Goal: Information Seeking & Learning: Learn about a topic

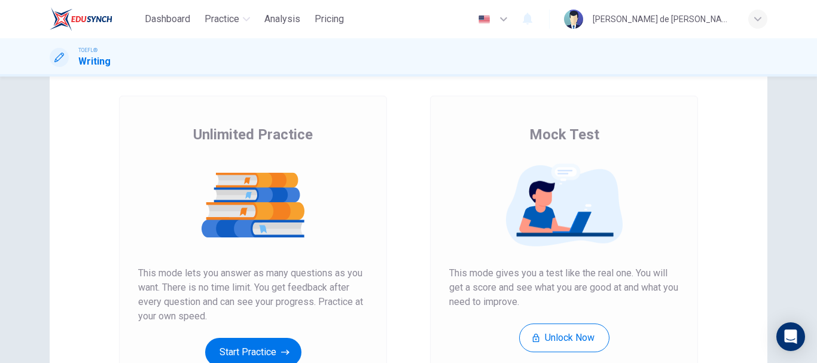
scroll to position [120, 0]
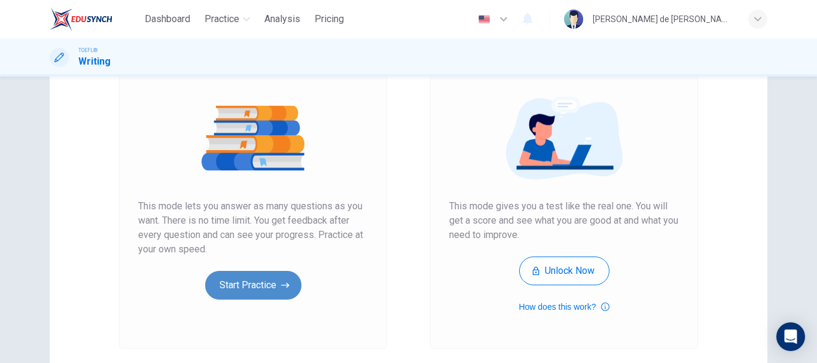
click at [277, 276] on button "Start Practice" at bounding box center [253, 285] width 96 height 29
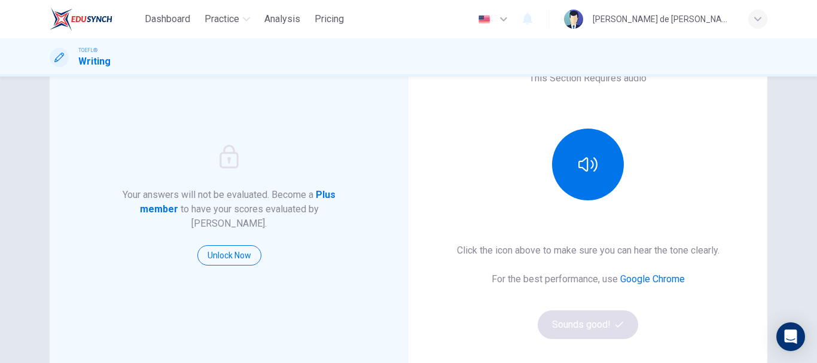
scroll to position [0, 0]
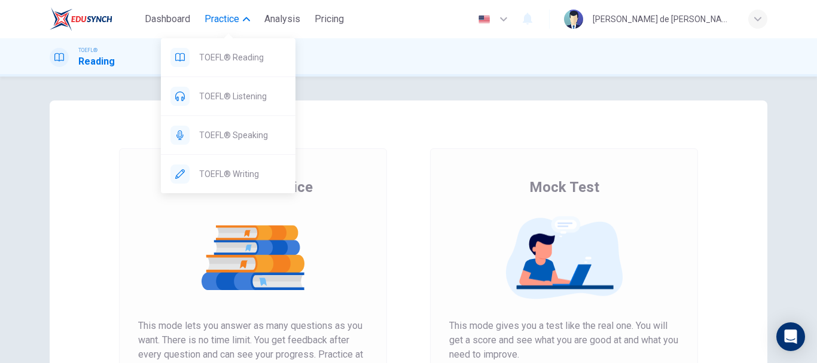
click at [236, 18] on span "Practice" at bounding box center [222, 19] width 35 height 14
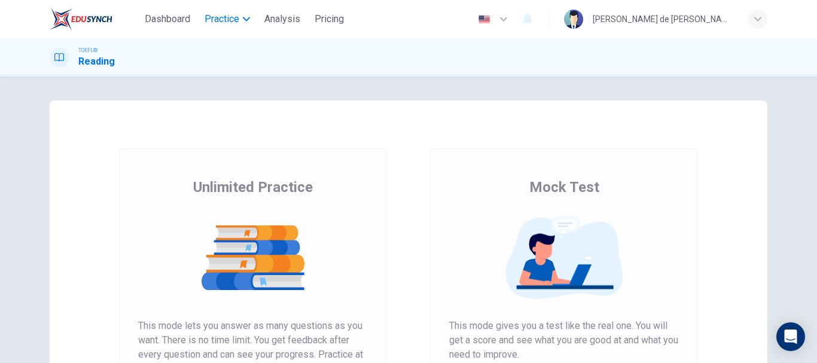
click at [236, 18] on span "Practice" at bounding box center [222, 19] width 35 height 14
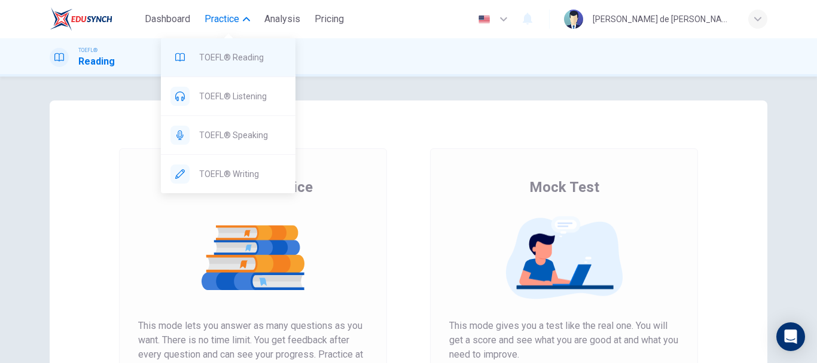
click at [250, 64] on span "TOEFL® Reading" at bounding box center [242, 57] width 87 height 14
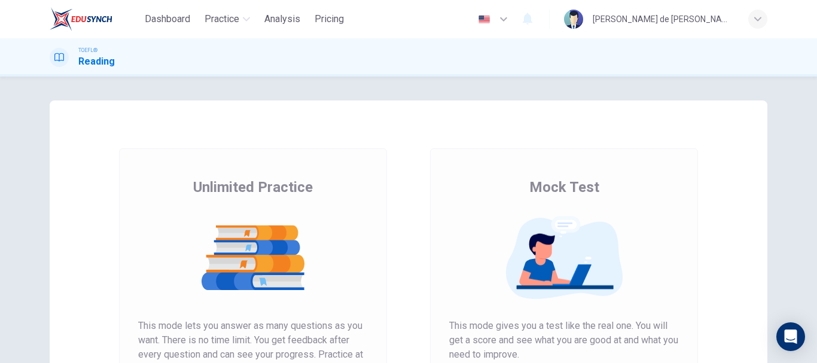
scroll to position [180, 0]
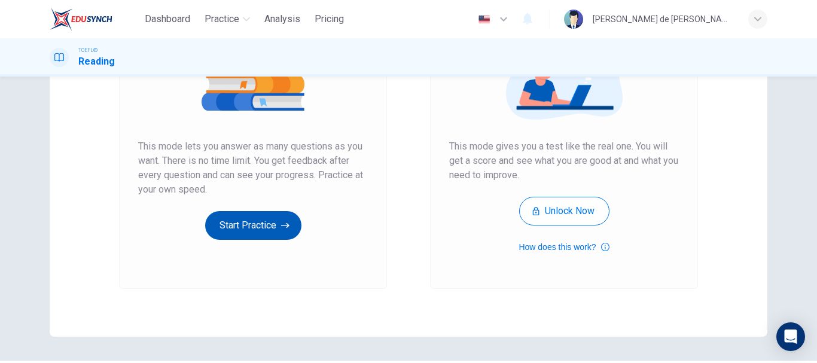
click at [273, 226] on button "Start Practice" at bounding box center [253, 225] width 96 height 29
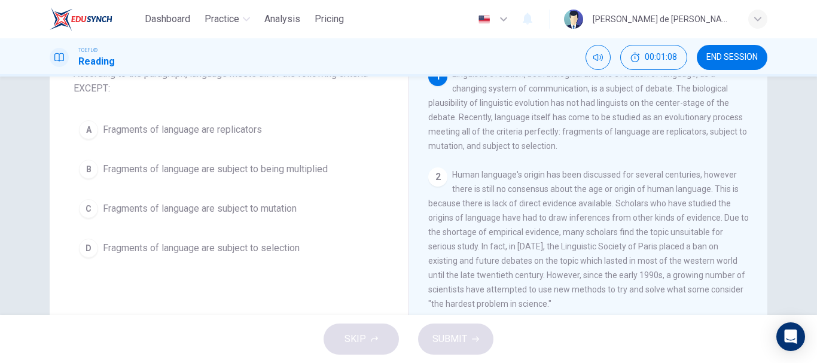
scroll to position [60, 0]
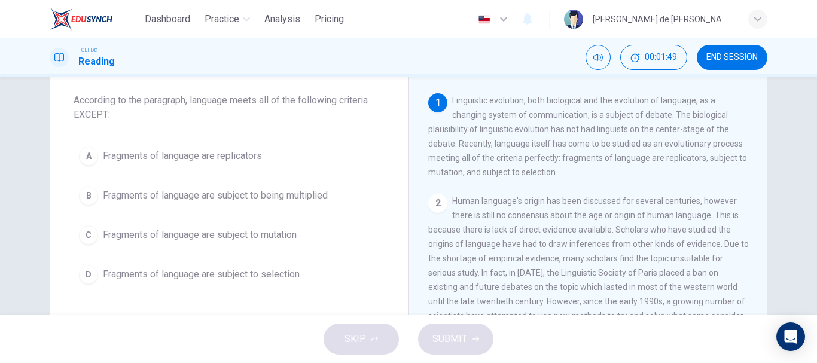
click at [197, 194] on span "Fragments of language are subject to being multiplied" at bounding box center [215, 196] width 225 height 14
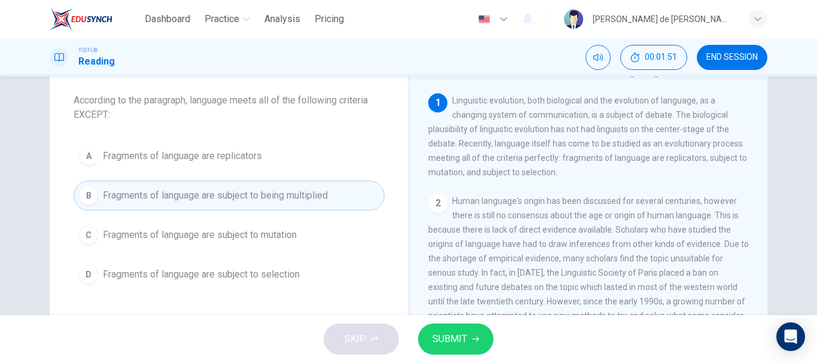
click at [458, 335] on span "SUBMIT" at bounding box center [450, 339] width 35 height 17
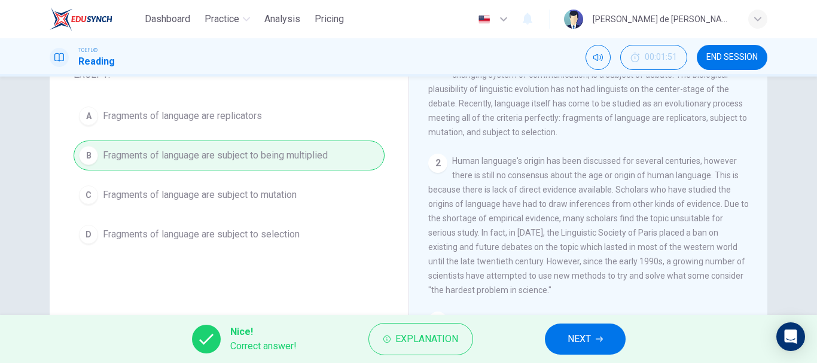
scroll to position [120, 0]
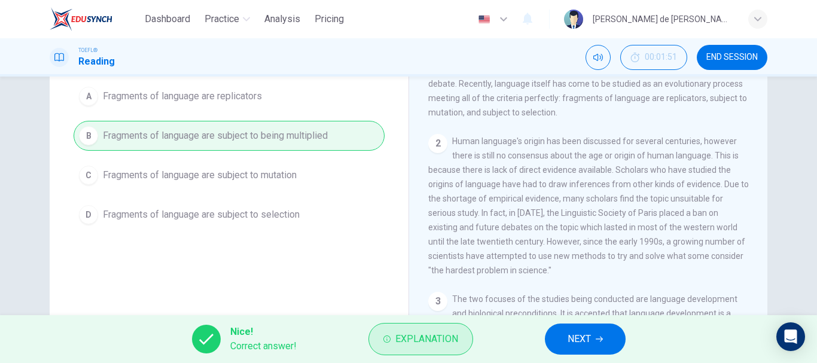
click at [410, 335] on span "Explanation" at bounding box center [427, 339] width 63 height 17
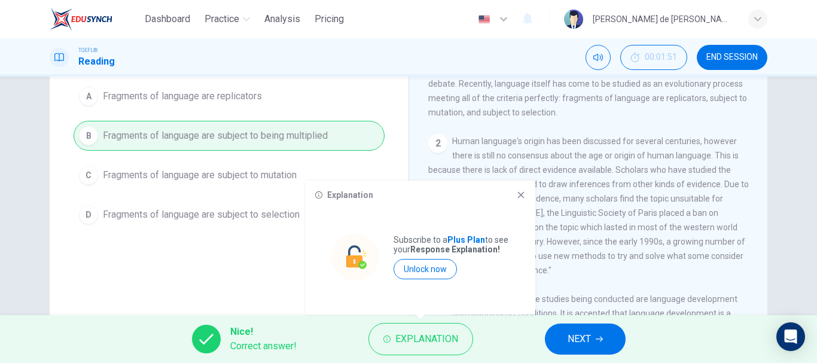
click at [519, 194] on icon at bounding box center [521, 195] width 10 height 10
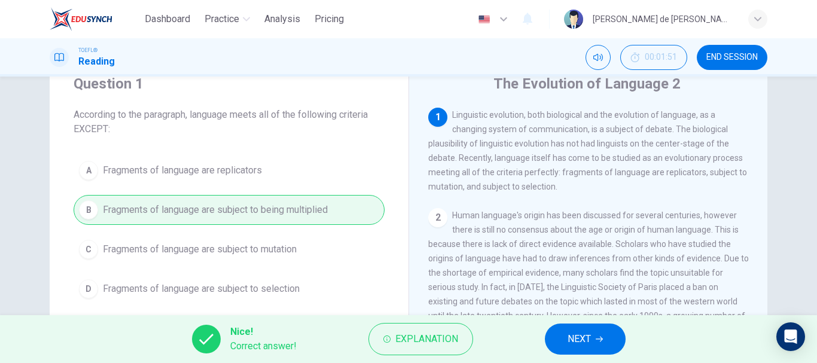
scroll to position [0, 0]
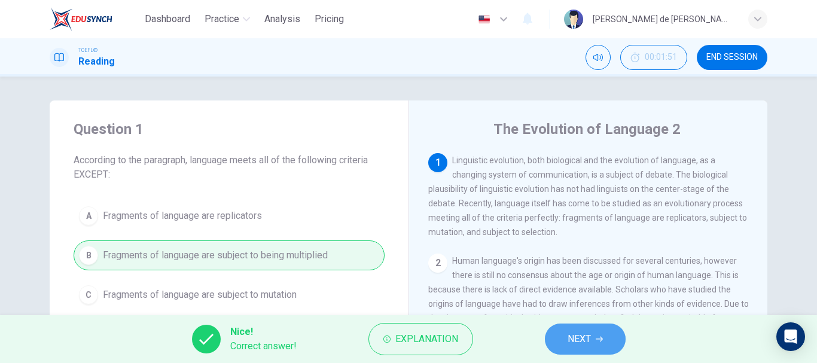
click at [588, 339] on span "NEXT" at bounding box center [579, 339] width 23 height 17
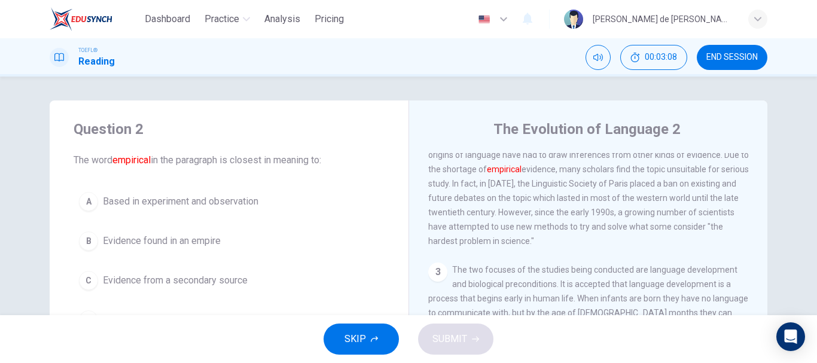
scroll to position [60, 0]
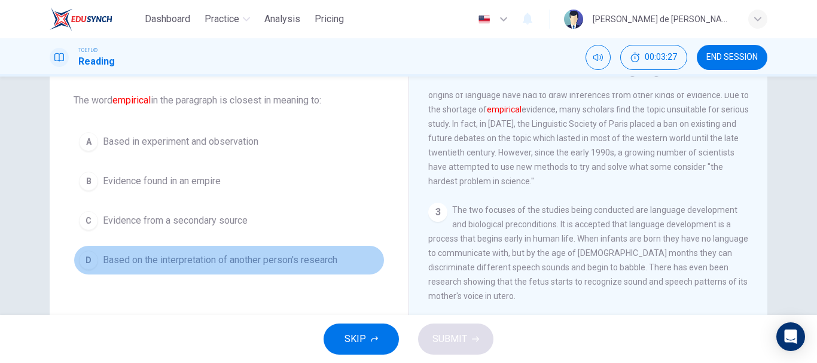
click at [79, 259] on div "D" at bounding box center [88, 260] width 19 height 19
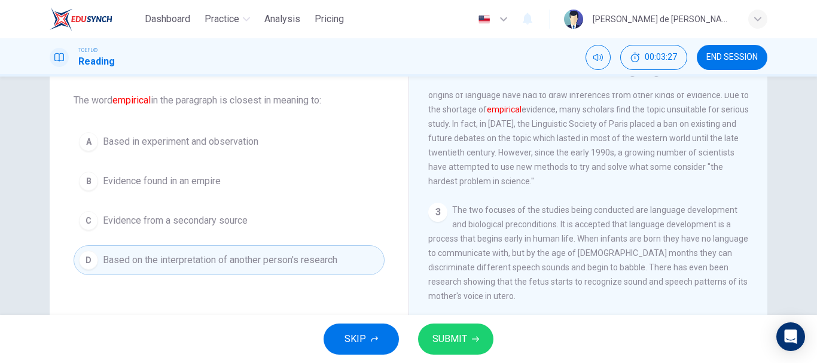
click at [466, 346] on span "SUBMIT" at bounding box center [450, 339] width 35 height 17
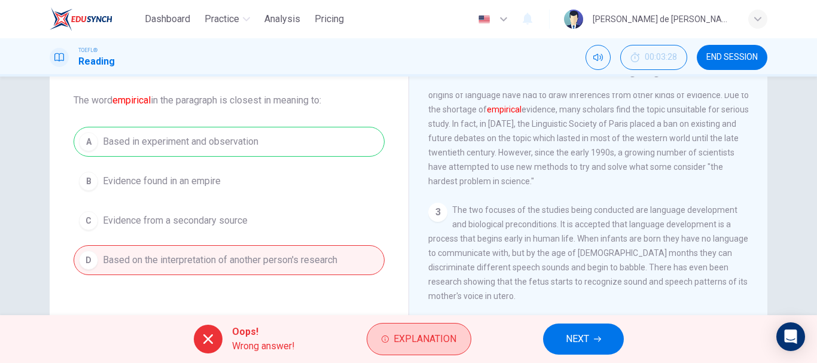
click at [445, 334] on span "Explanation" at bounding box center [425, 339] width 63 height 17
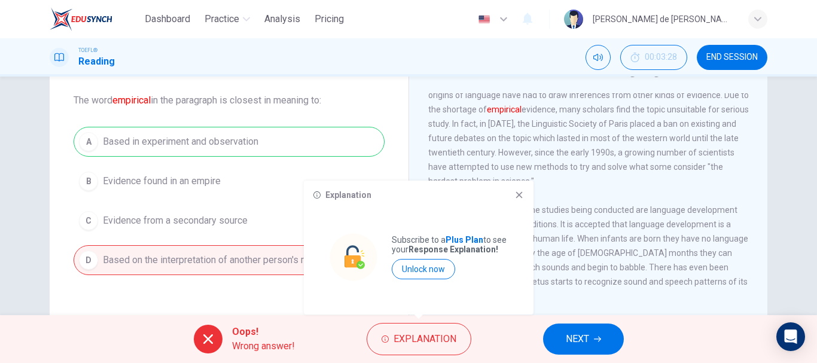
click at [518, 194] on icon at bounding box center [519, 195] width 7 height 7
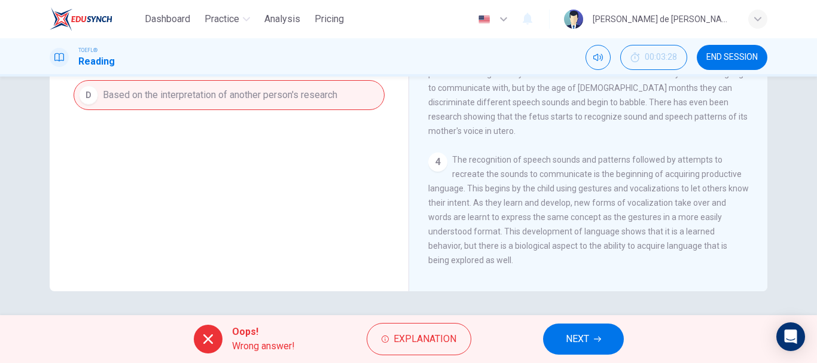
scroll to position [0, 0]
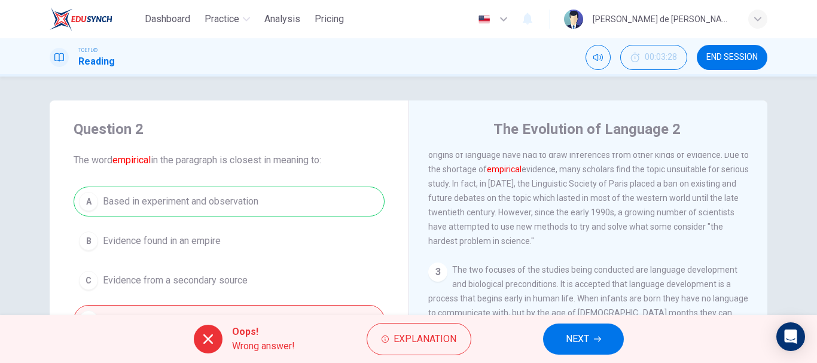
click at [597, 333] on button "NEXT" at bounding box center [583, 339] width 81 height 31
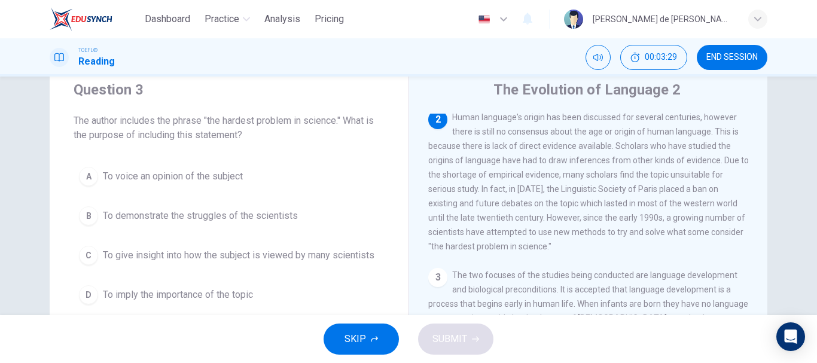
scroll to position [60, 0]
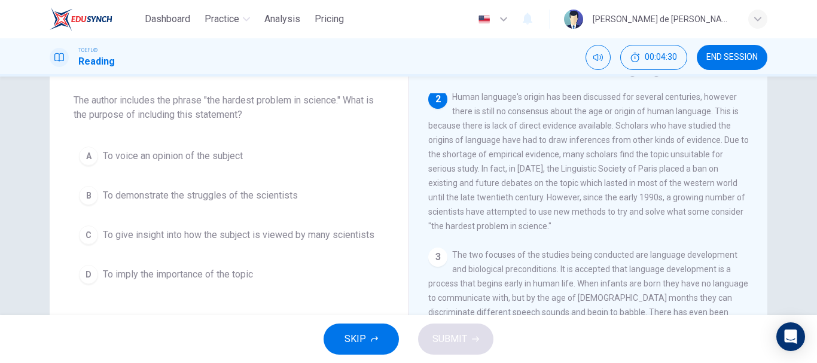
drag, startPoint x: 548, startPoint y: 235, endPoint x: 509, endPoint y: 223, distance: 40.3
click at [509, 223] on div "2 Human language's origin has been discussed for several centuries, however the…" at bounding box center [588, 162] width 321 height 144
drag, startPoint x: 563, startPoint y: 221, endPoint x: 516, endPoint y: 209, distance: 48.0
click at [516, 209] on span "Human language's origin has been discussed for several centuries, however there…" at bounding box center [588, 161] width 321 height 139
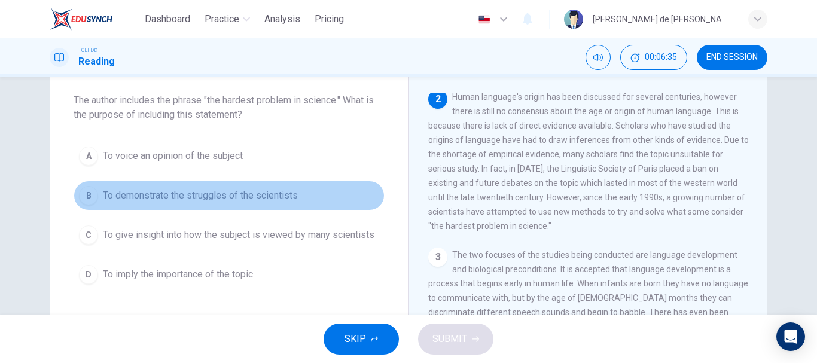
click at [89, 195] on div "B" at bounding box center [88, 195] width 19 height 19
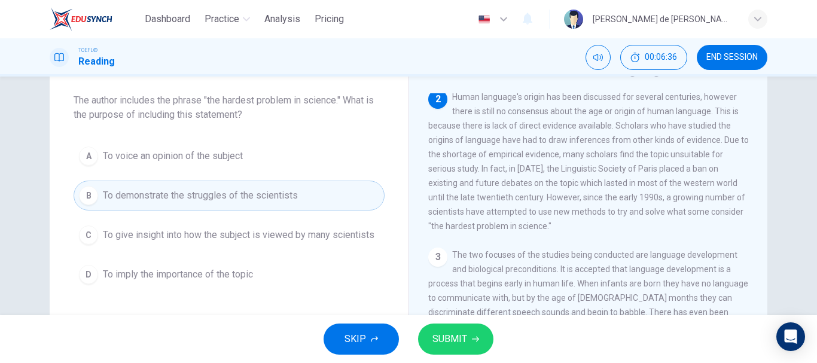
click at [466, 335] on span "SUBMIT" at bounding box center [450, 339] width 35 height 17
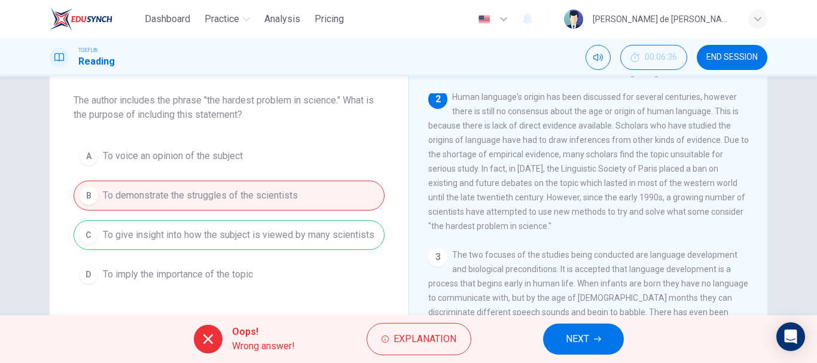
drag, startPoint x: 574, startPoint y: 127, endPoint x: 600, endPoint y: 133, distance: 27.0
click at [600, 133] on span "Human language's origin has been discussed for several centuries, however there…" at bounding box center [588, 161] width 321 height 139
drag, startPoint x: 440, startPoint y: 160, endPoint x: 470, endPoint y: 159, distance: 29.3
click at [470, 159] on span "Human language's origin has been discussed for several centuries, however there…" at bounding box center [588, 161] width 321 height 139
click at [721, 47] on button "END SESSION" at bounding box center [732, 57] width 71 height 25
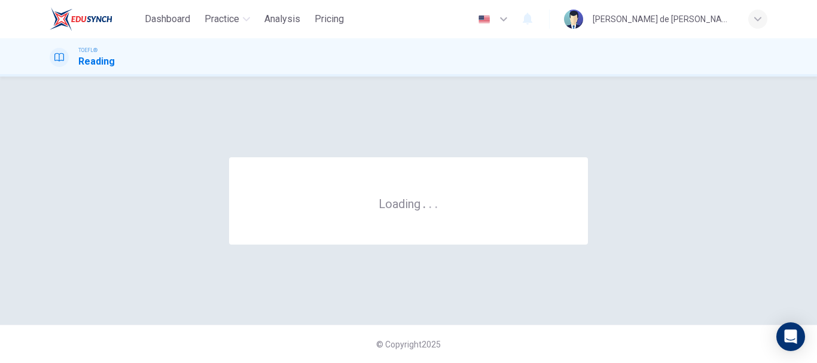
scroll to position [0, 0]
